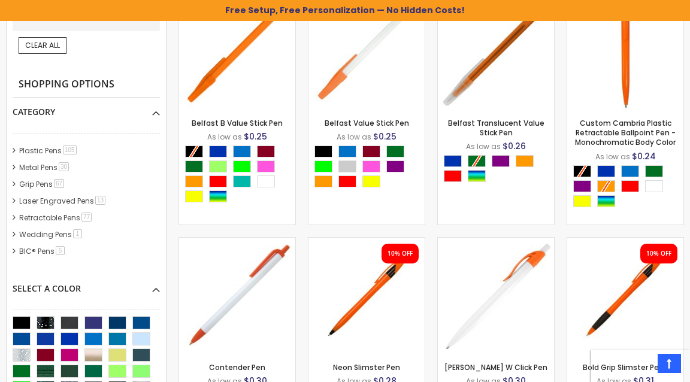
scroll to position [405, 0]
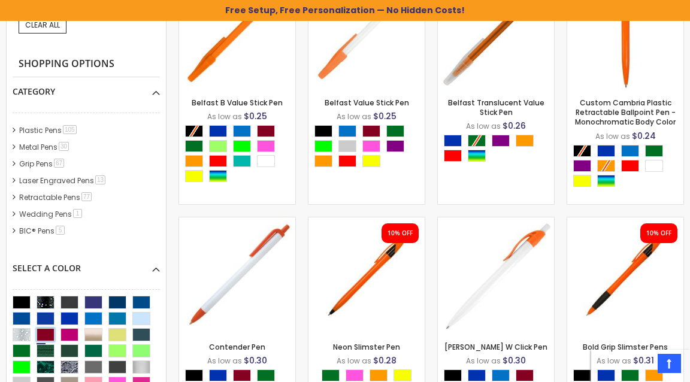
click at [54, 333] on div "Burgundy" at bounding box center [46, 334] width 18 height 13
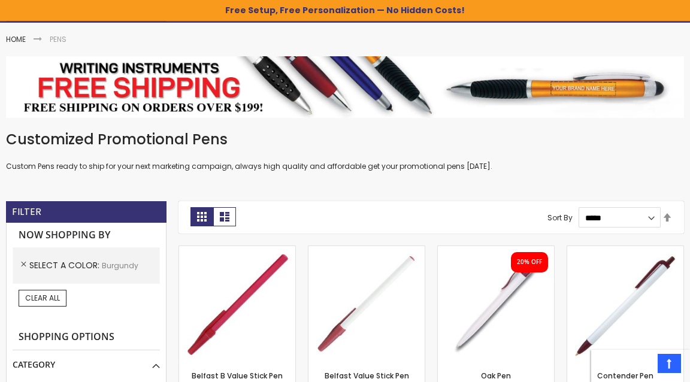
scroll to position [116, 0]
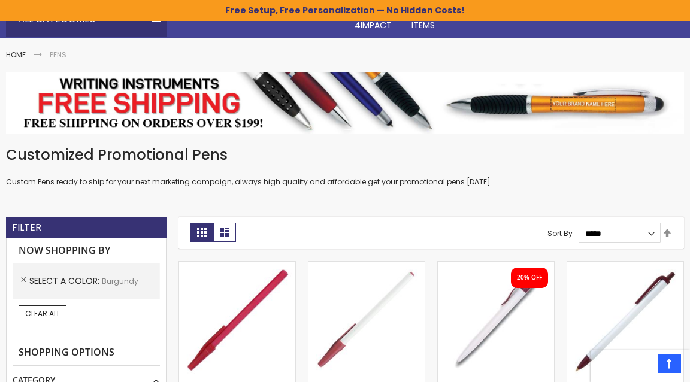
click at [62, 54] on strong "Pens" at bounding box center [58, 55] width 17 height 10
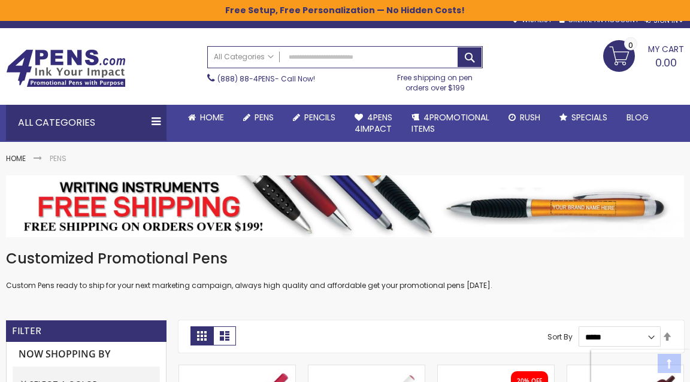
scroll to position [0, 0]
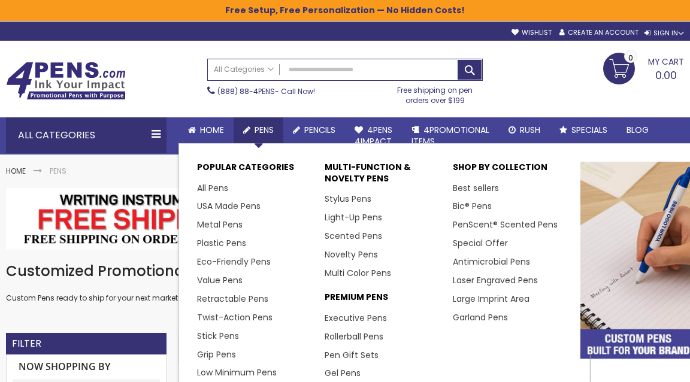
click at [259, 127] on span "Pens" at bounding box center [263, 130] width 19 height 12
